Goal: Information Seeking & Learning: Learn about a topic

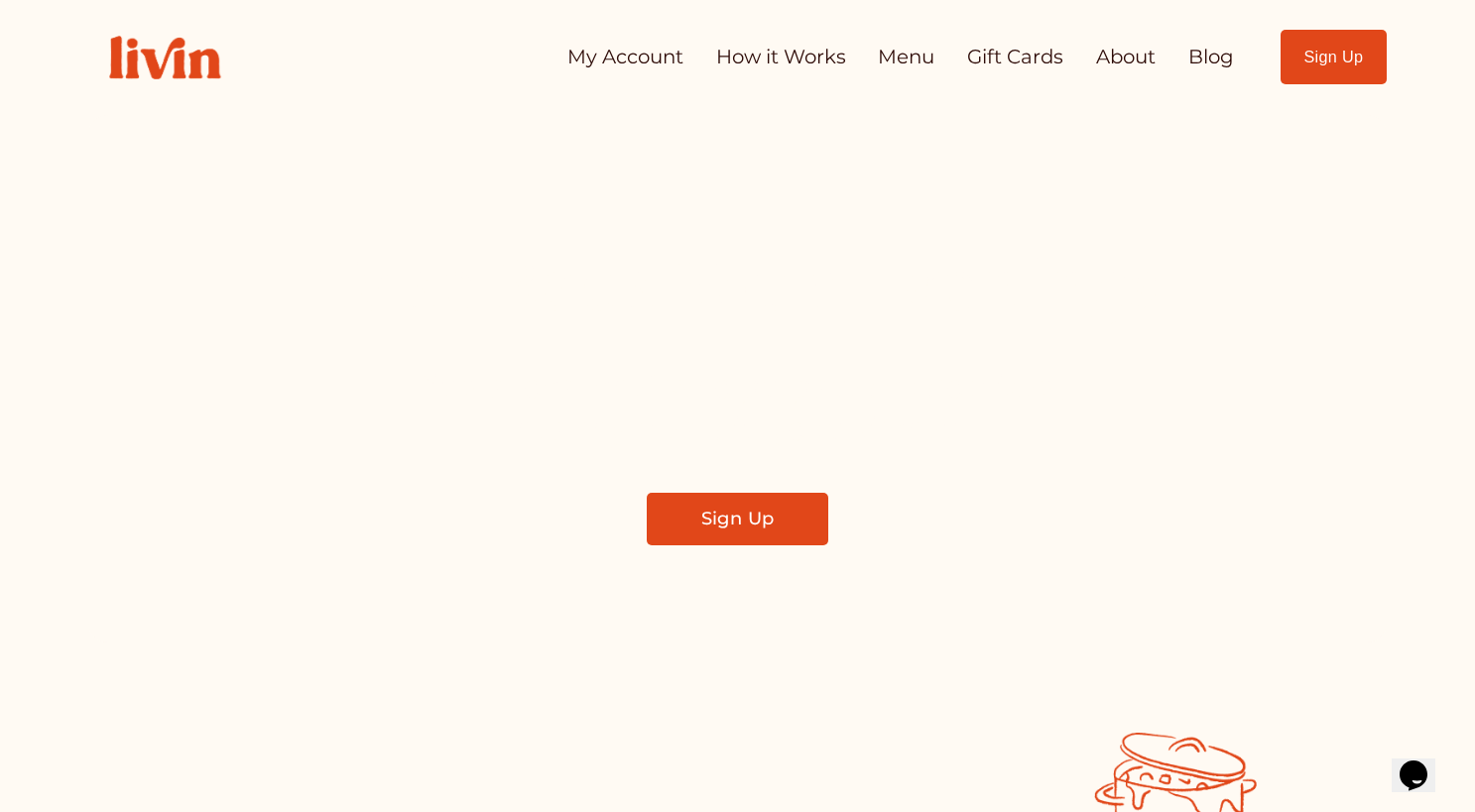
click at [787, 58] on link "How it Works" at bounding box center [780, 58] width 130 height 40
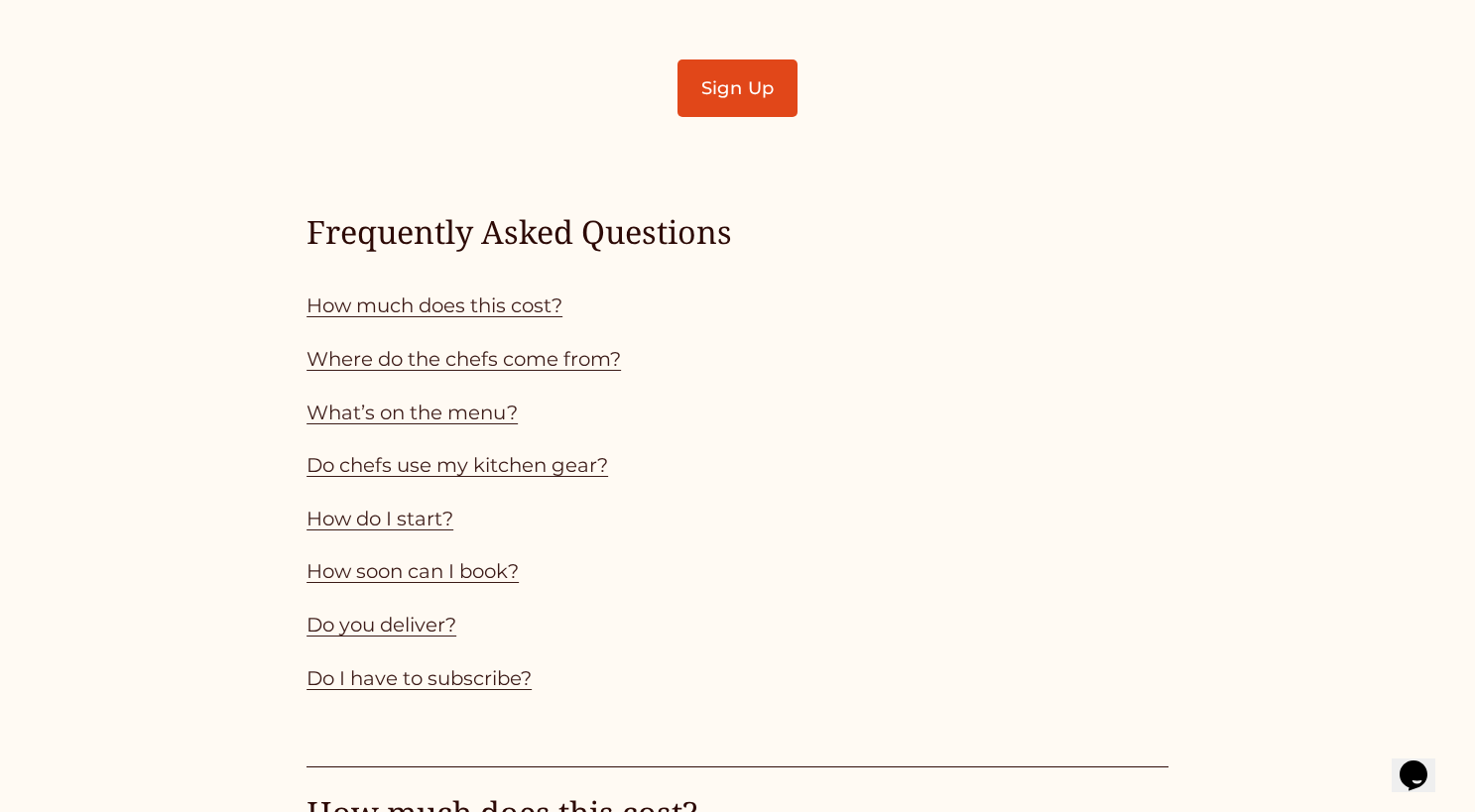
scroll to position [1663, 0]
click at [524, 315] on link "How much does this cost?" at bounding box center [434, 304] width 255 height 24
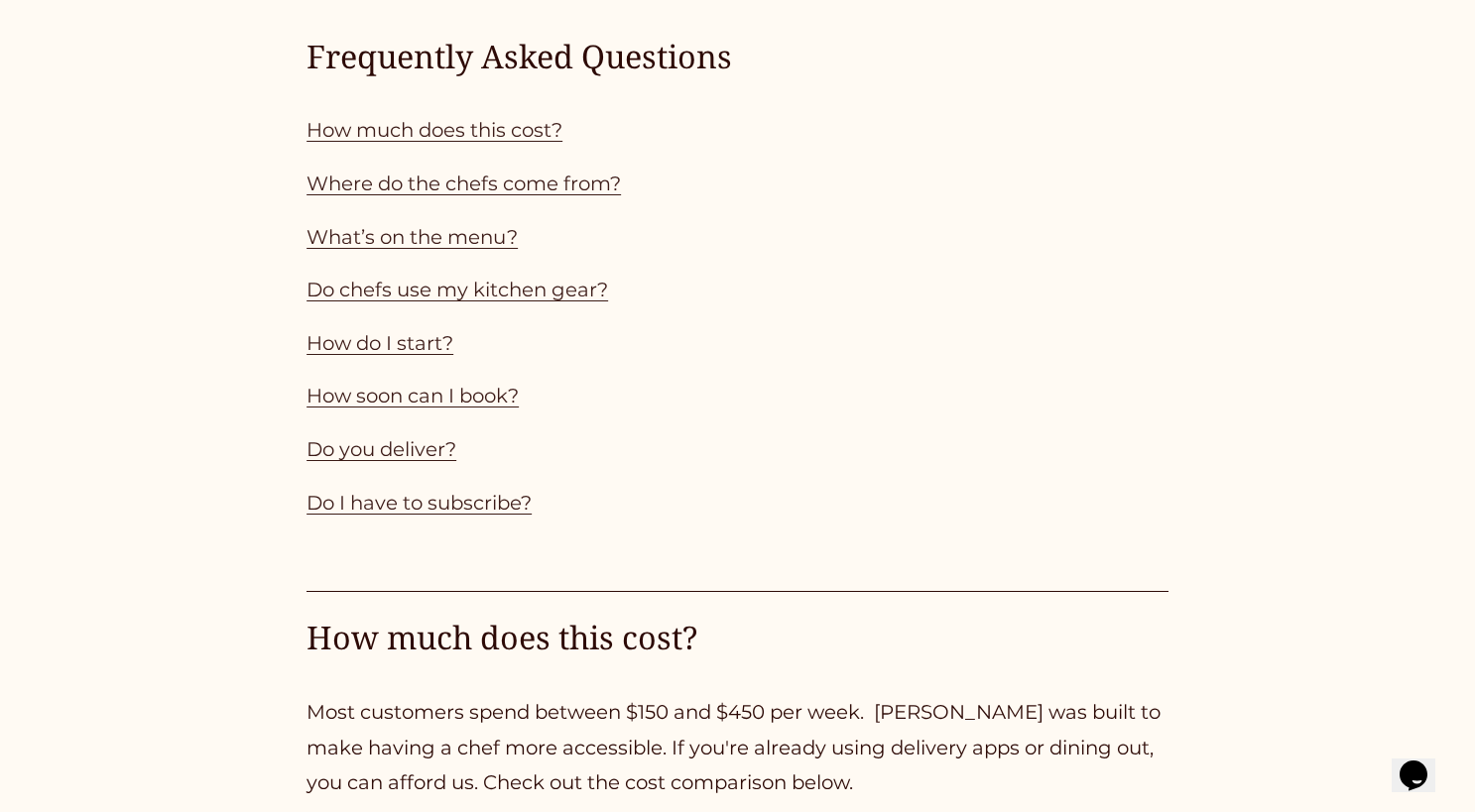
scroll to position [1836, 0]
click at [576, 293] on link "Do chefs use my kitchen gear?" at bounding box center [457, 290] width 301 height 24
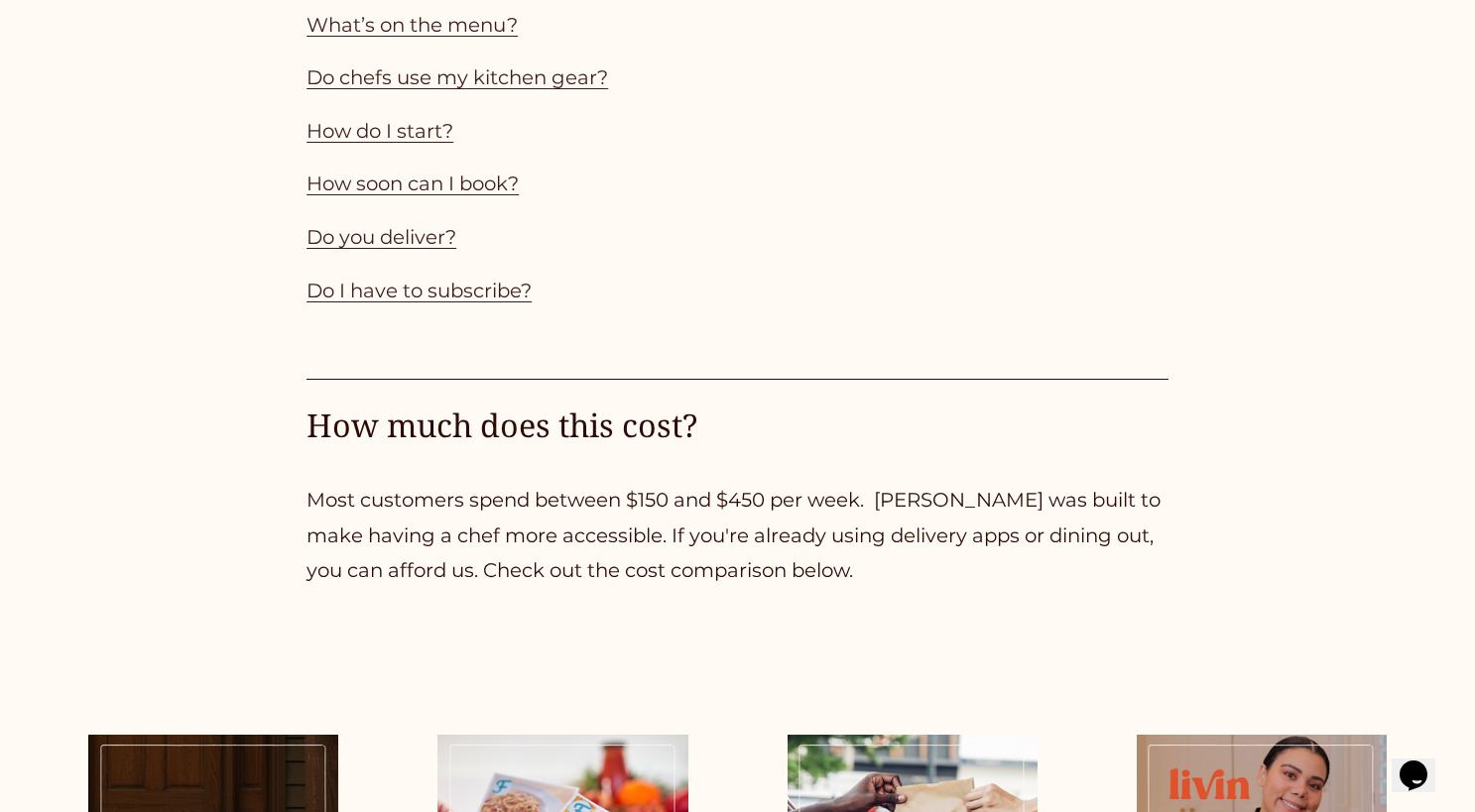
scroll to position [2043, 0]
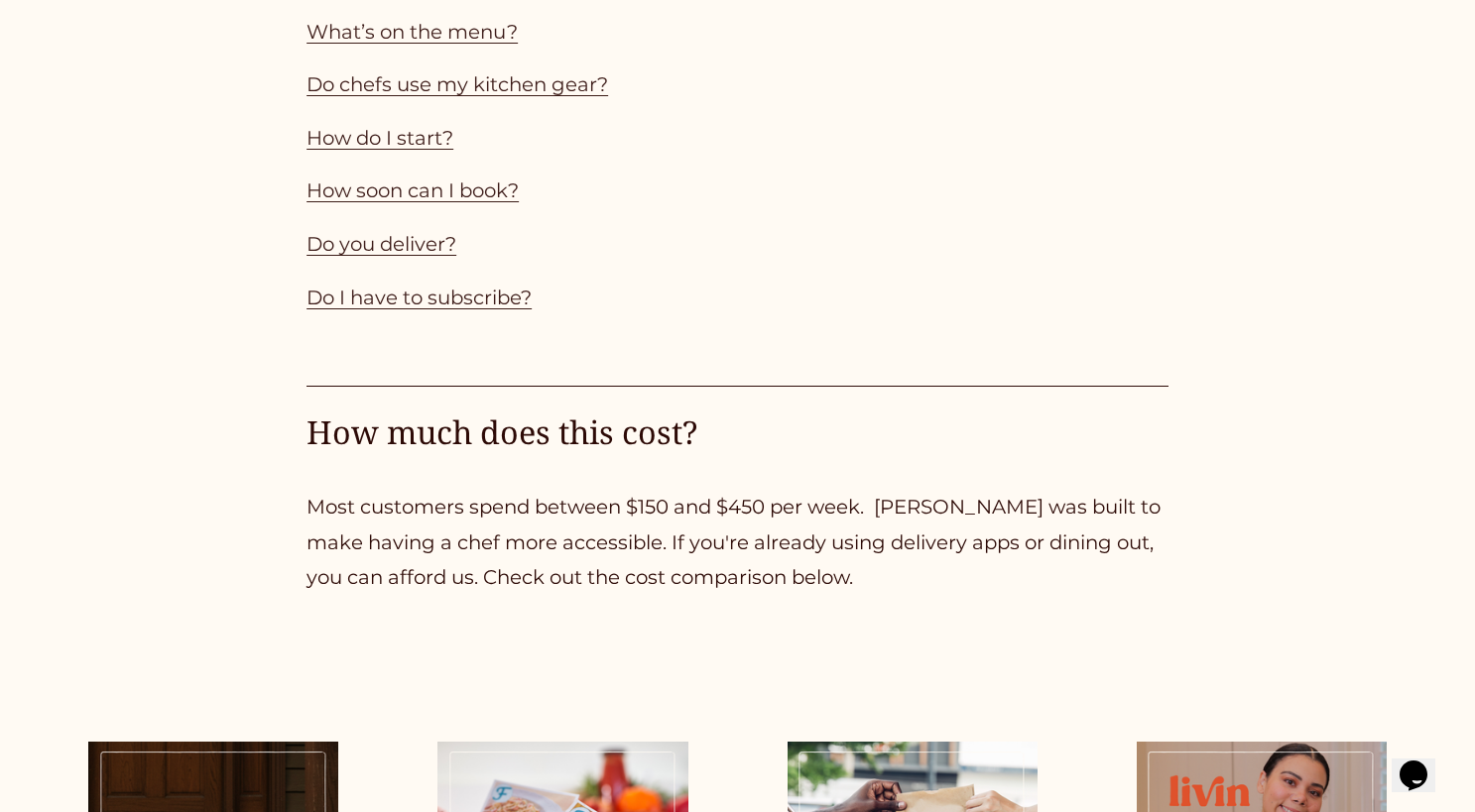
click at [424, 244] on link "Do you deliver?" at bounding box center [381, 244] width 150 height 24
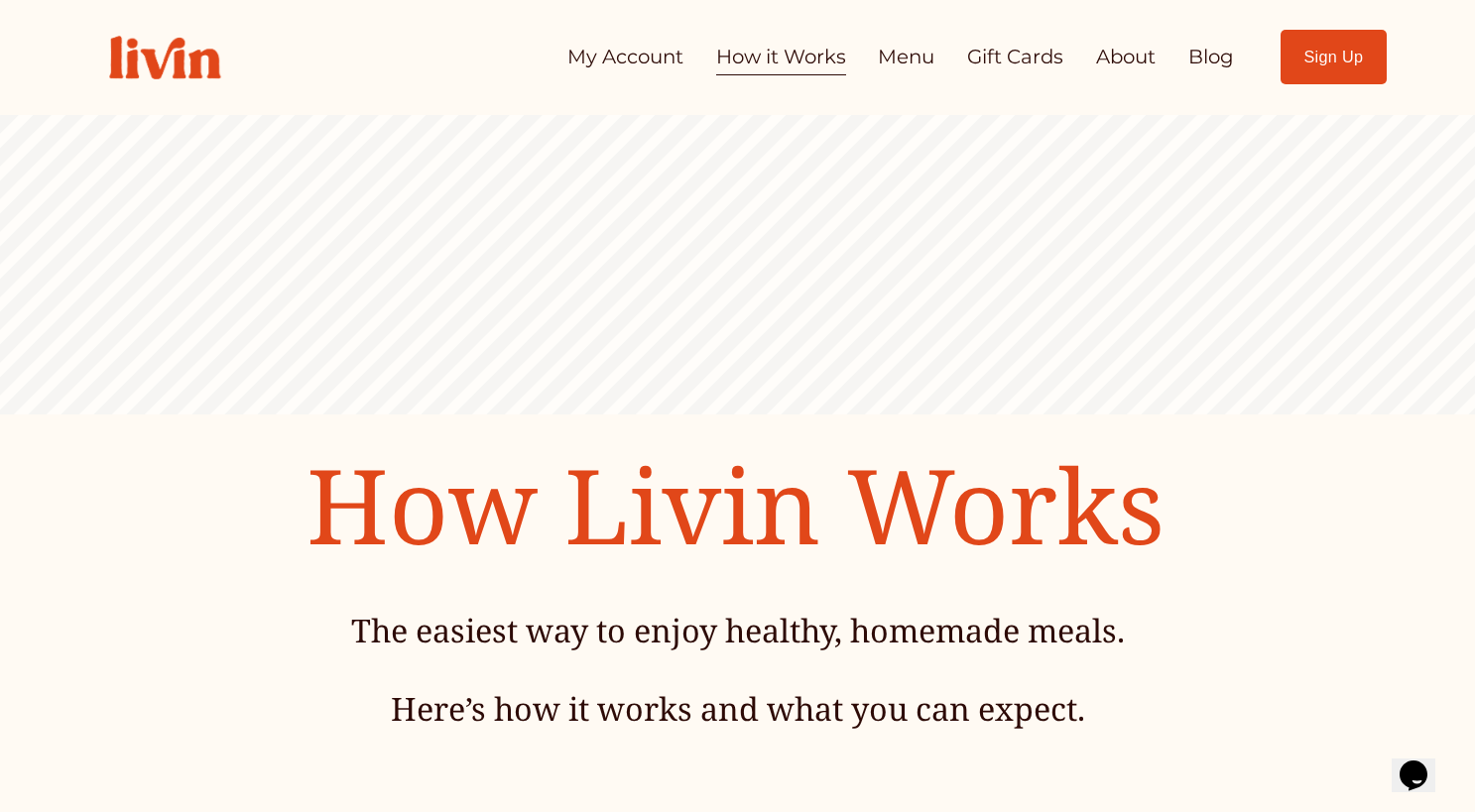
click at [909, 47] on link "Menu" at bounding box center [905, 58] width 57 height 40
